Goal: Information Seeking & Learning: Learn about a topic

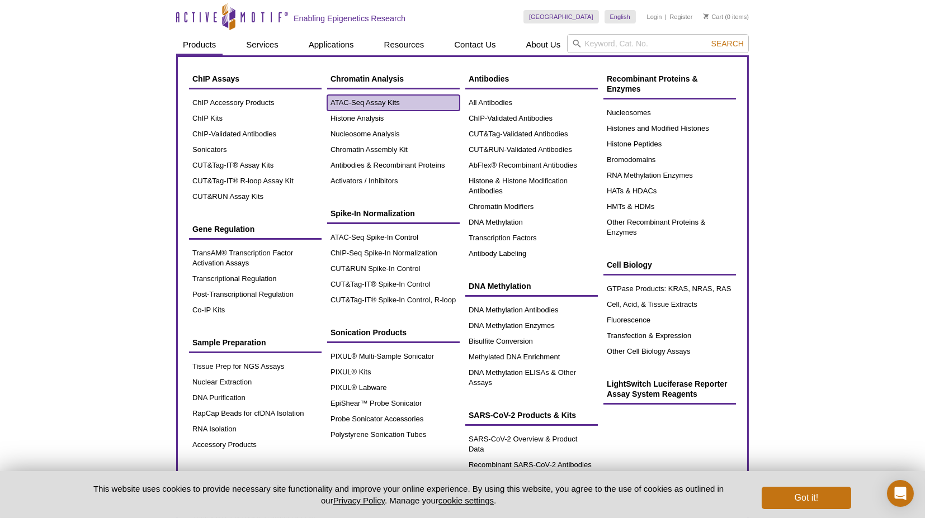
click at [356, 100] on link "ATAC-Seq Assay Kits" at bounding box center [393, 103] width 133 height 16
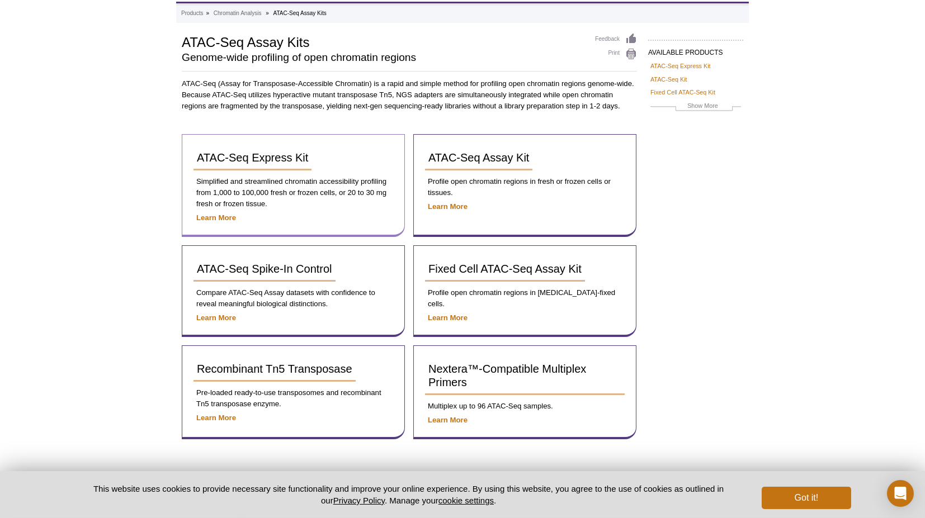
scroll to position [56, 0]
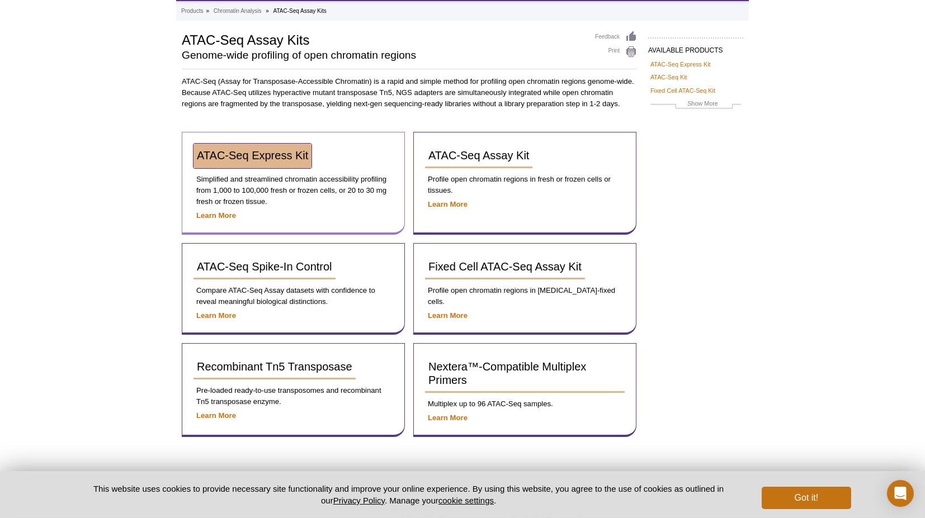
click at [271, 149] on span "ATAC-Seq Express Kit" at bounding box center [252, 155] width 111 height 12
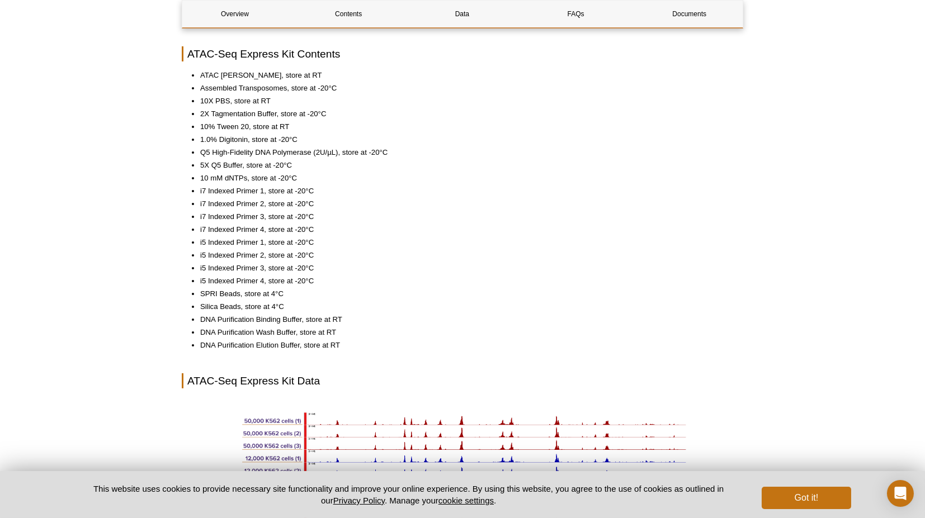
scroll to position [1015, 0]
drag, startPoint x: 305, startPoint y: 71, endPoint x: 204, endPoint y: 73, distance: 101.8
drag, startPoint x: 204, startPoint y: 73, endPoint x: 194, endPoint y: 76, distance: 10.1
click at [200, 76] on li "ATAC Lysis Buffer, store at RT" at bounding box center [466, 76] width 532 height 11
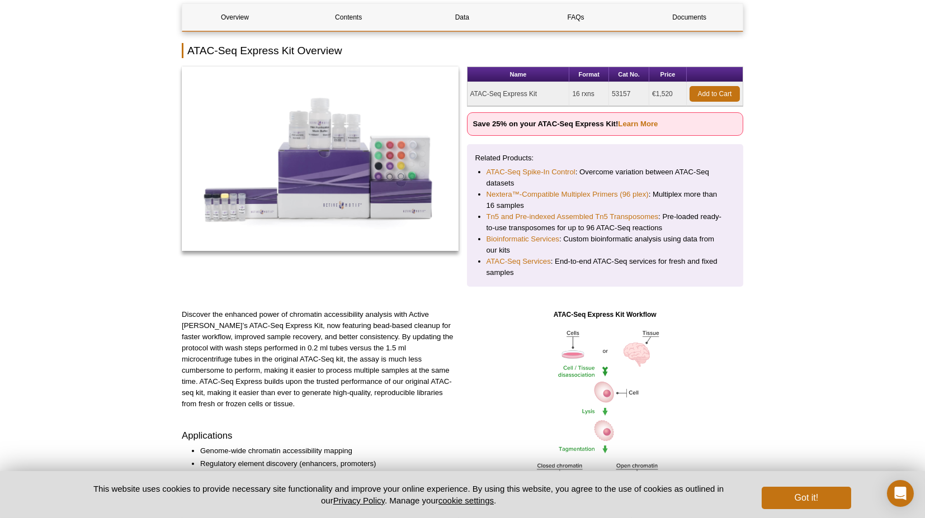
scroll to position [0, 0]
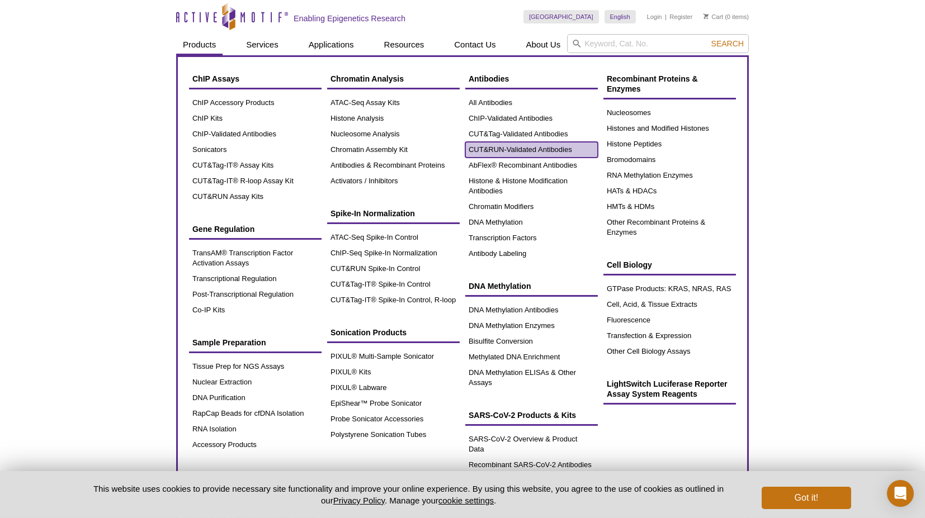
click at [526, 145] on link "CUT&RUN-Validated Antibodies" at bounding box center [531, 150] width 133 height 16
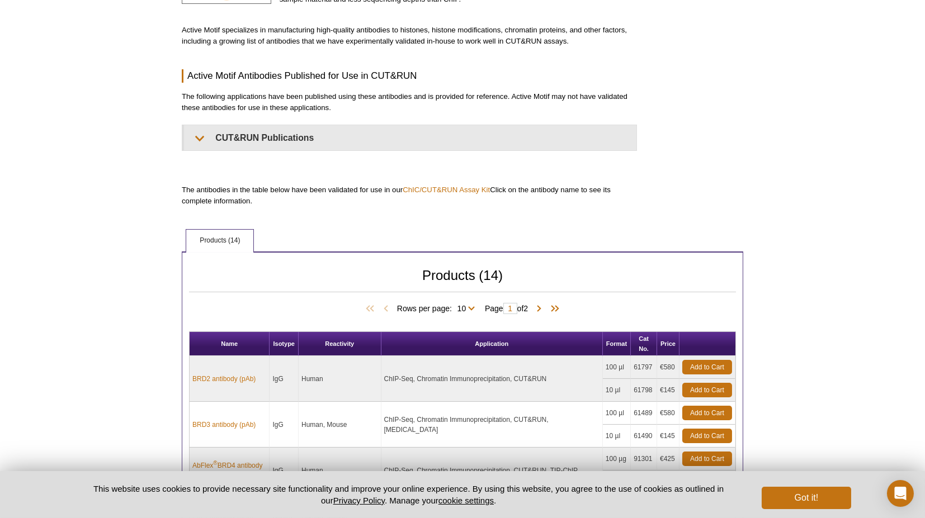
scroll to position [202, 0]
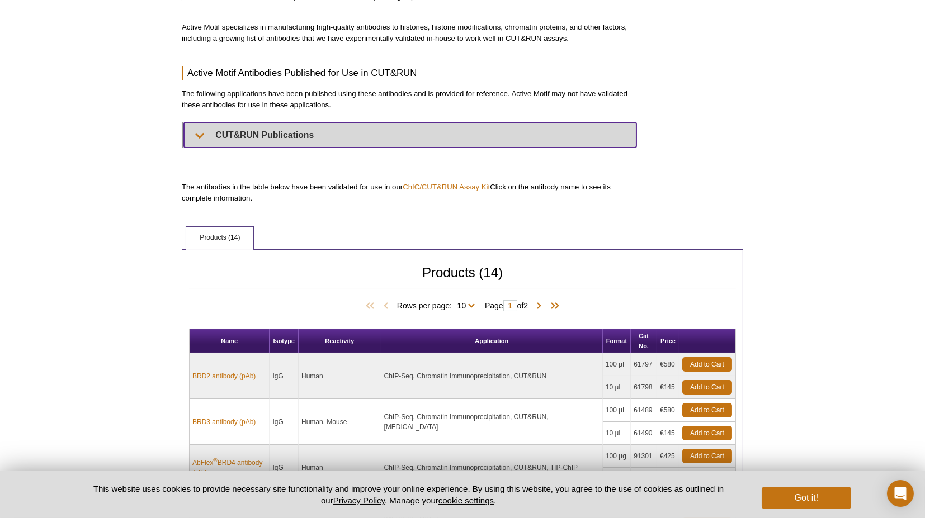
click at [257, 131] on summary "CUT&RUN Publications" at bounding box center [410, 134] width 452 height 25
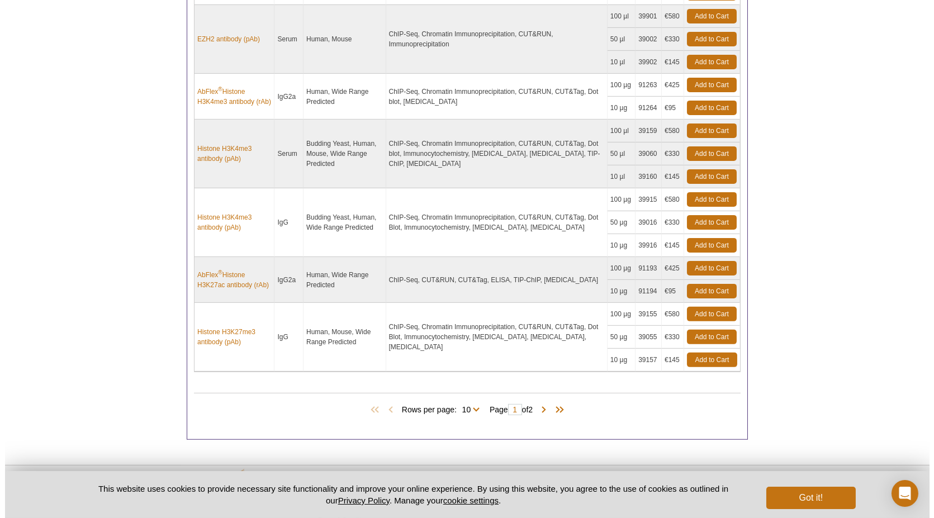
scroll to position [1260, 0]
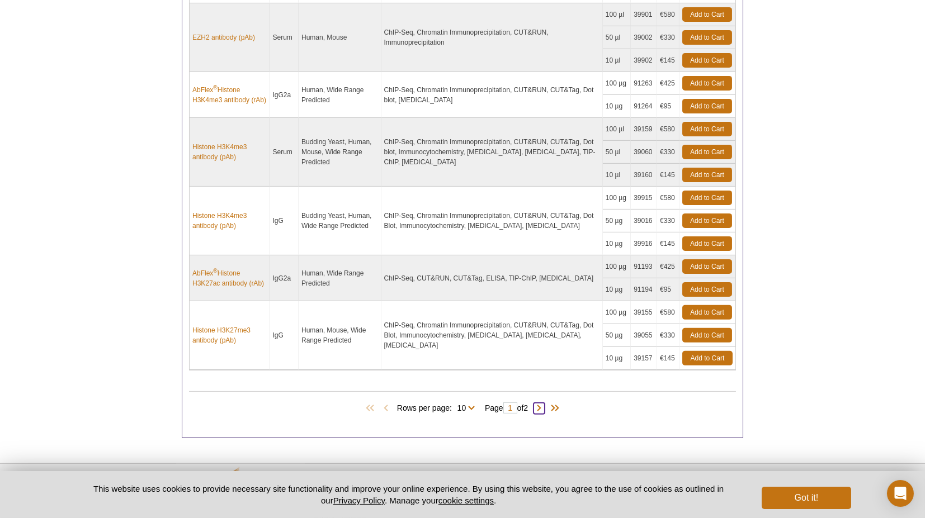
click at [545, 403] on span at bounding box center [538, 408] width 11 height 11
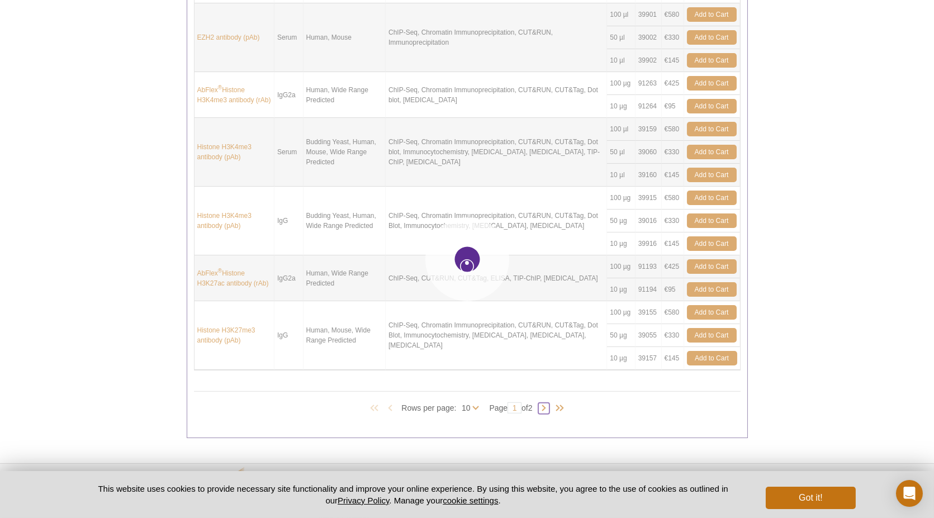
type input "2"
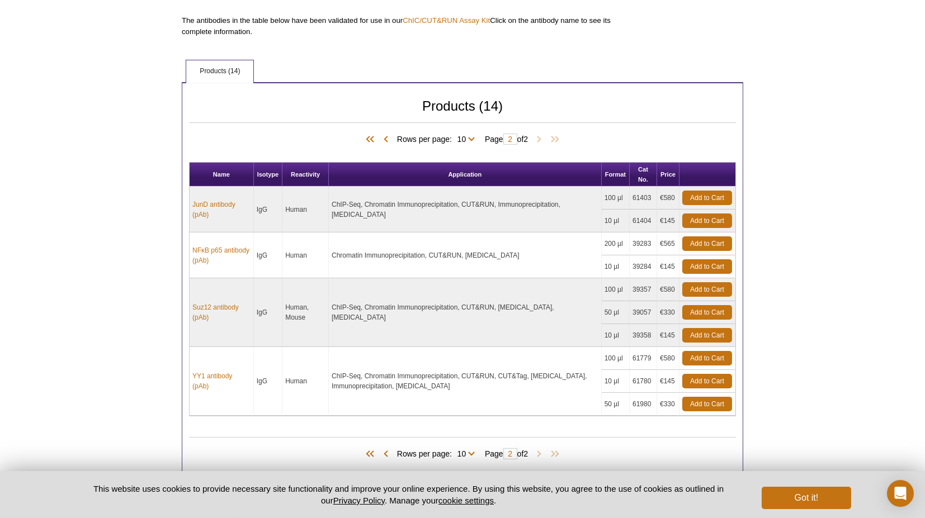
scroll to position [722, 0]
